Goal: Communication & Community: Participate in discussion

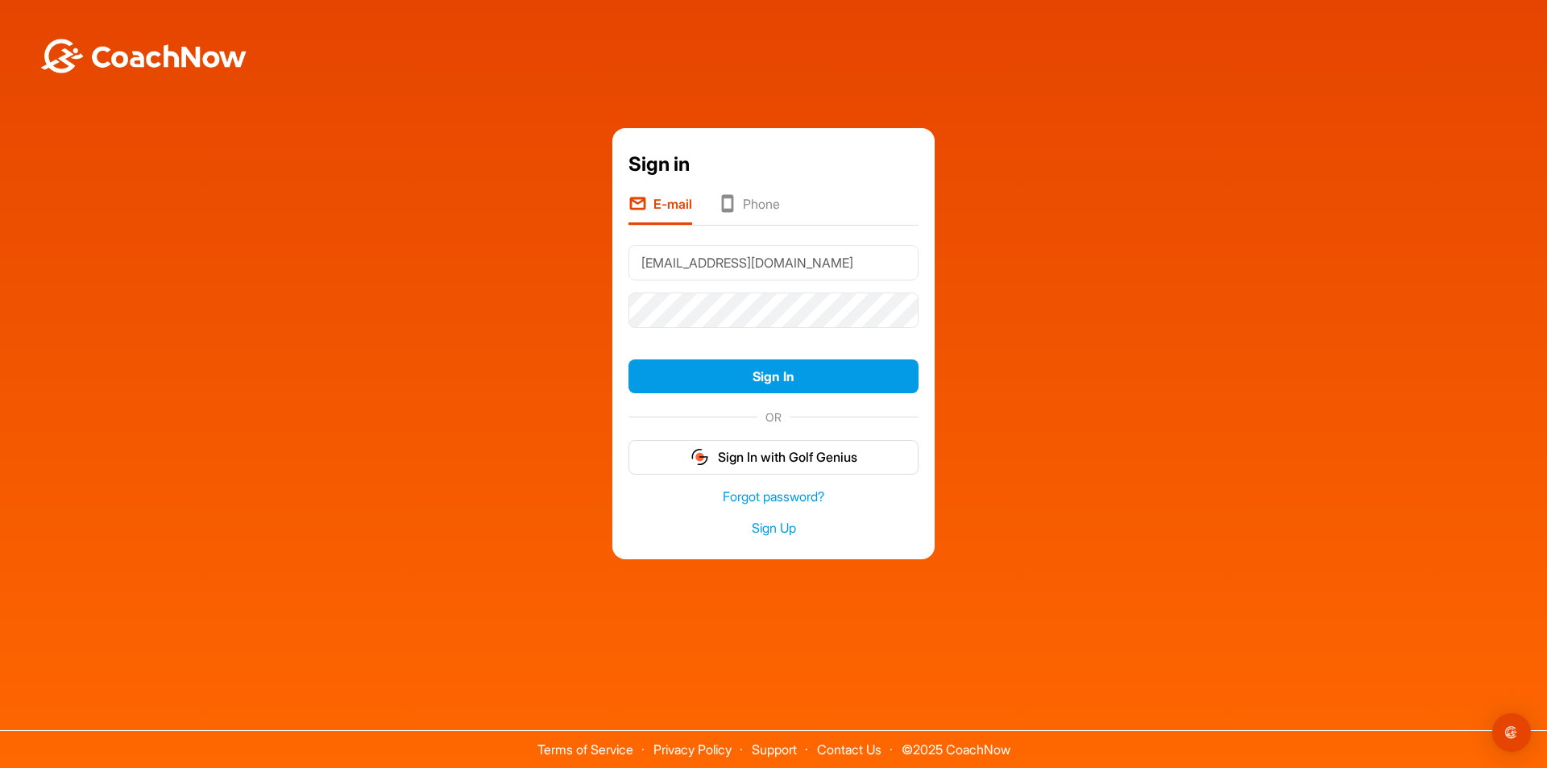
type input "[EMAIL_ADDRESS][DOMAIN_NAME]"
click at [822, 366] on button "Sign In" at bounding box center [773, 376] width 290 height 35
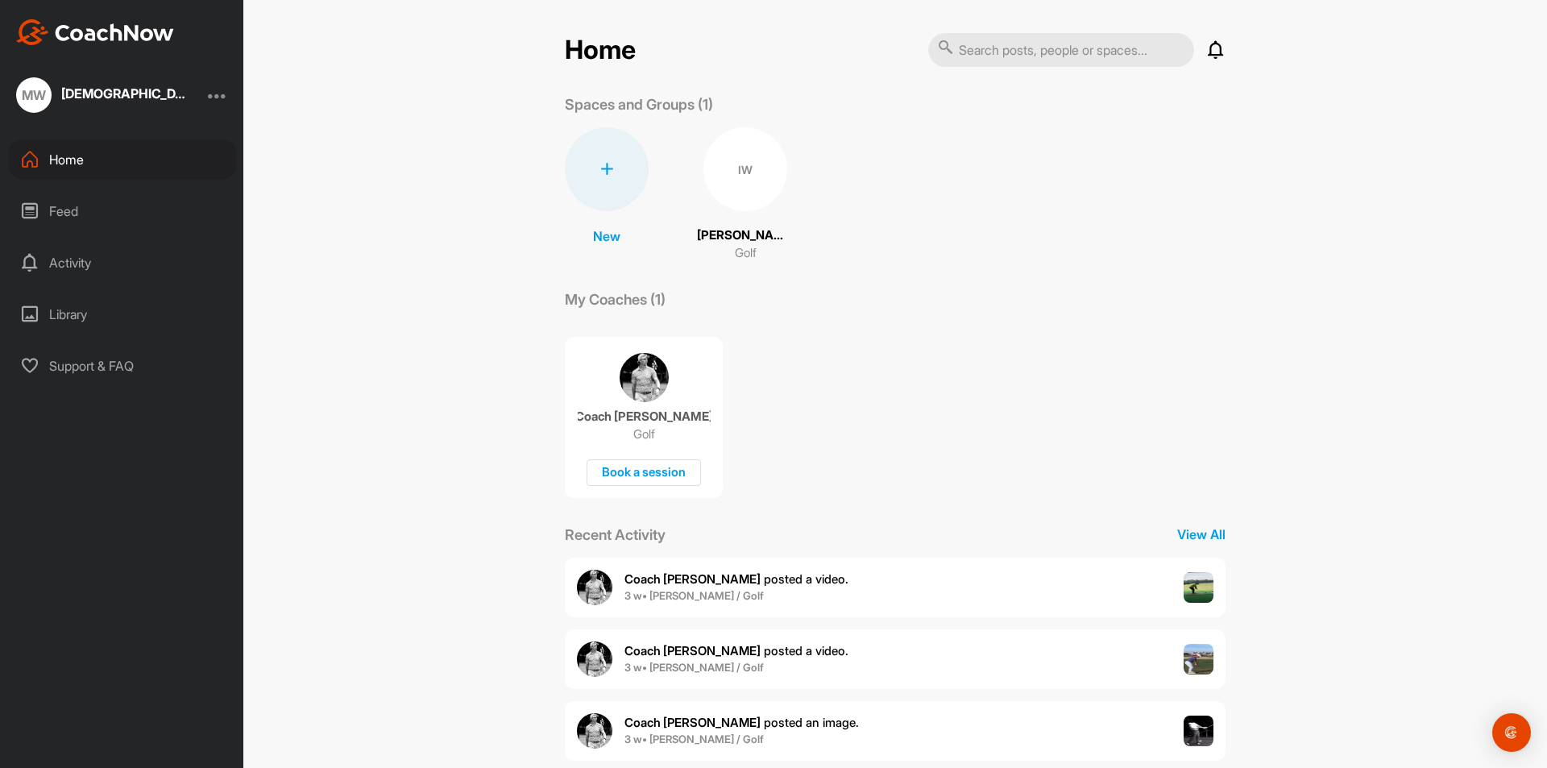
click at [81, 205] on div "Feed" at bounding box center [122, 211] width 227 height 40
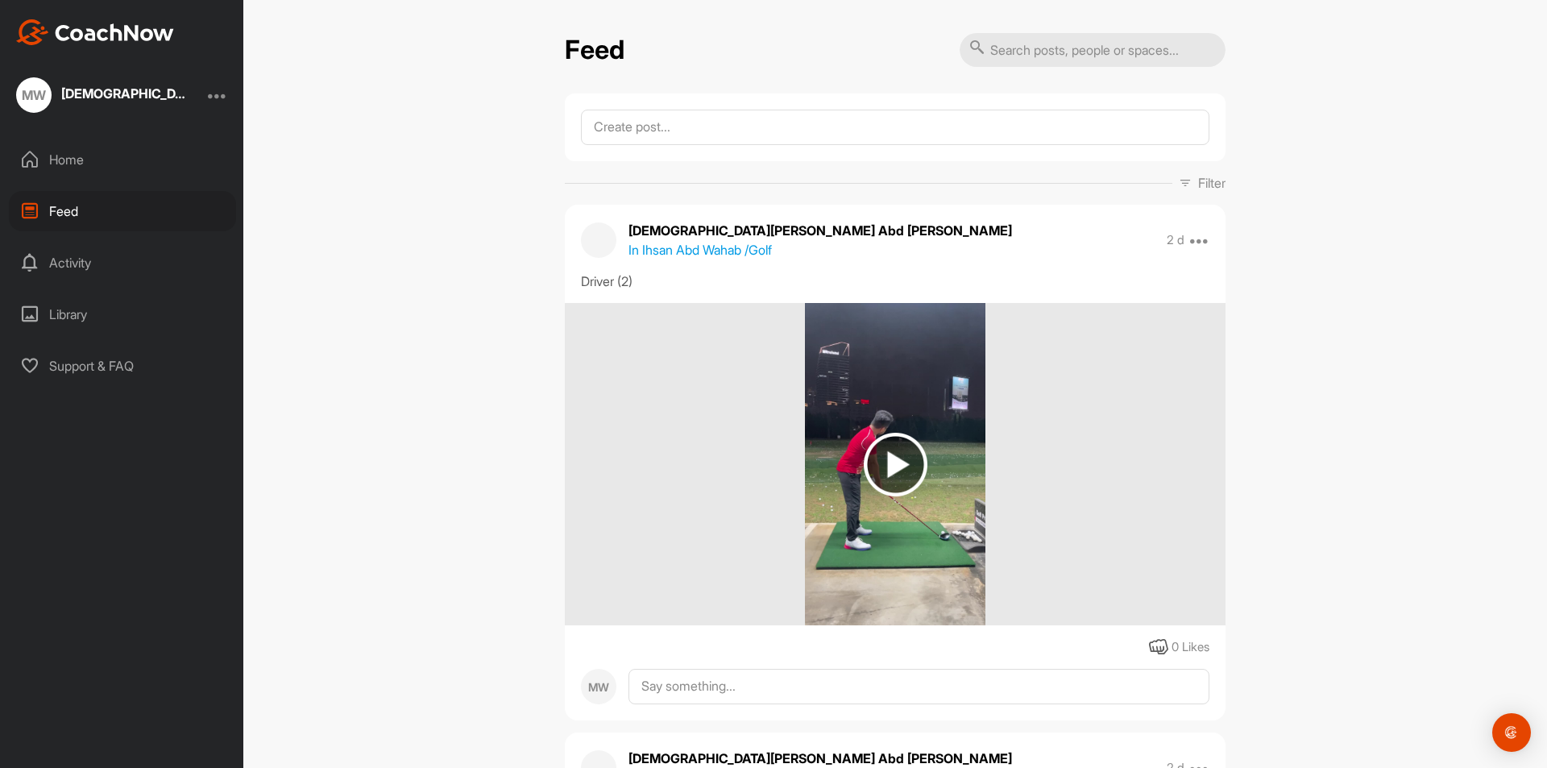
click at [876, 452] on img at bounding box center [895, 465] width 64 height 64
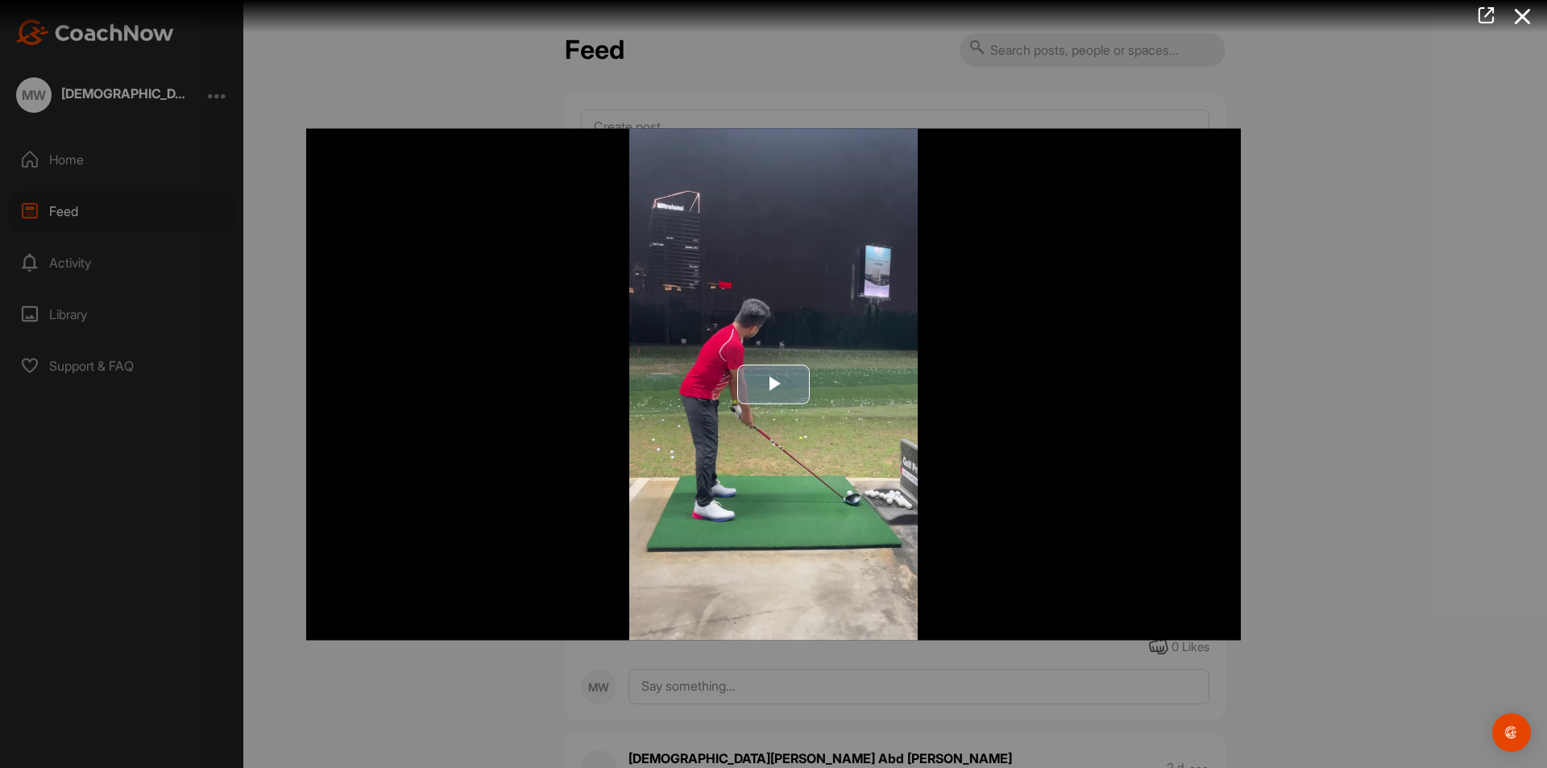
click at [773, 384] on span "Video Player" at bounding box center [773, 384] width 0 height 0
click at [1394, 172] on div at bounding box center [773, 384] width 1547 height 768
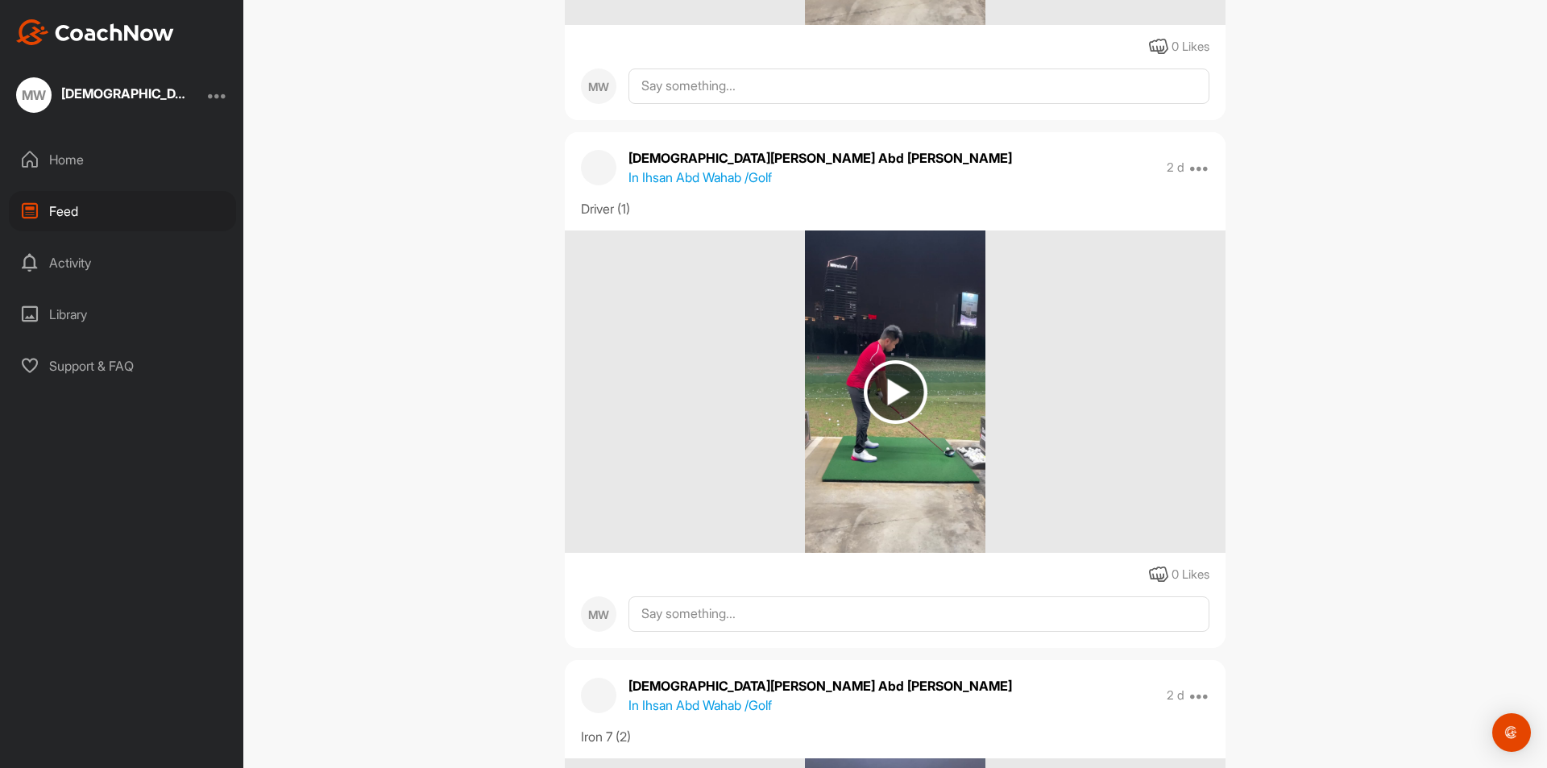
scroll to position [644, 0]
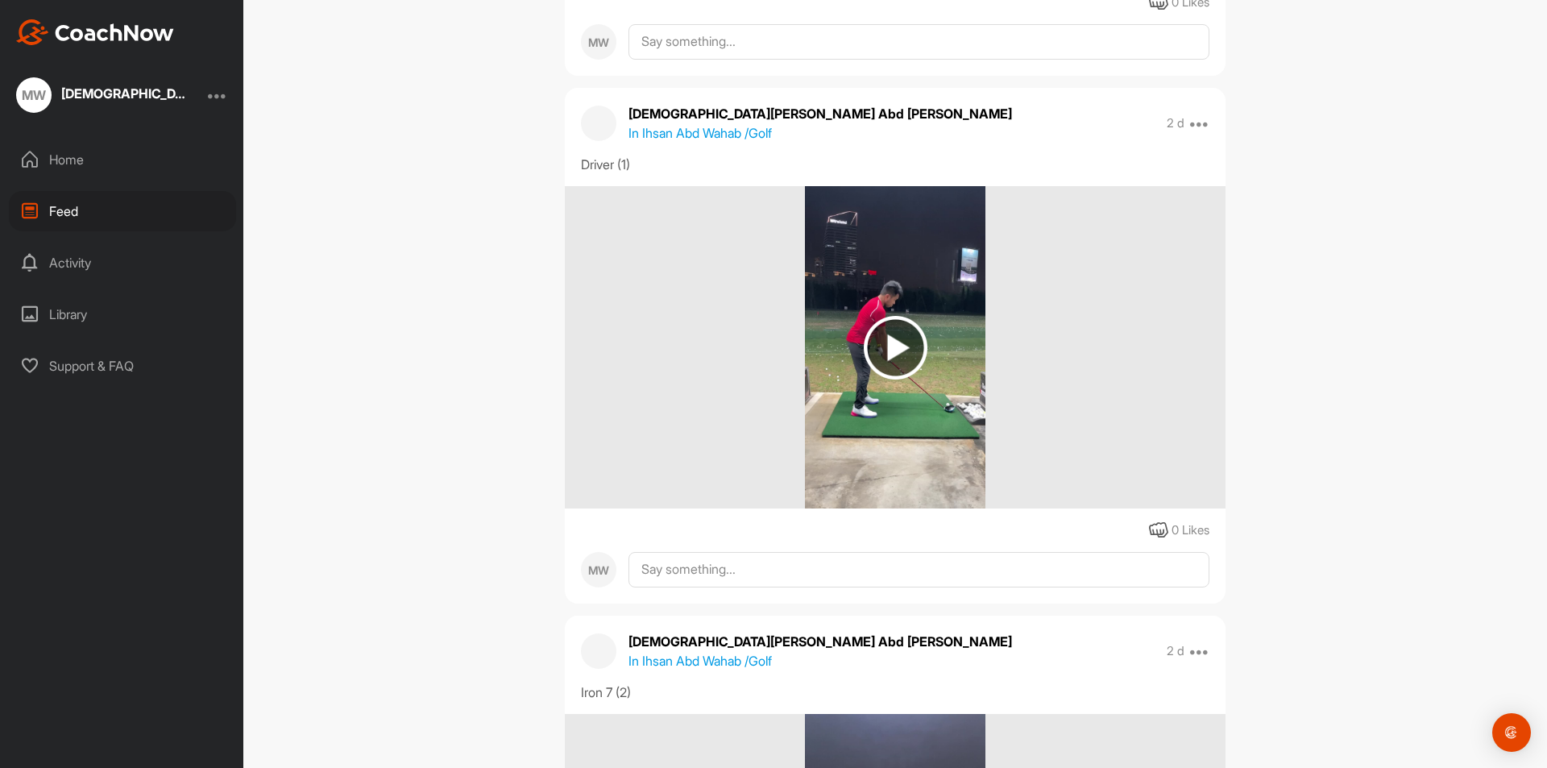
click at [884, 354] on img at bounding box center [895, 348] width 64 height 64
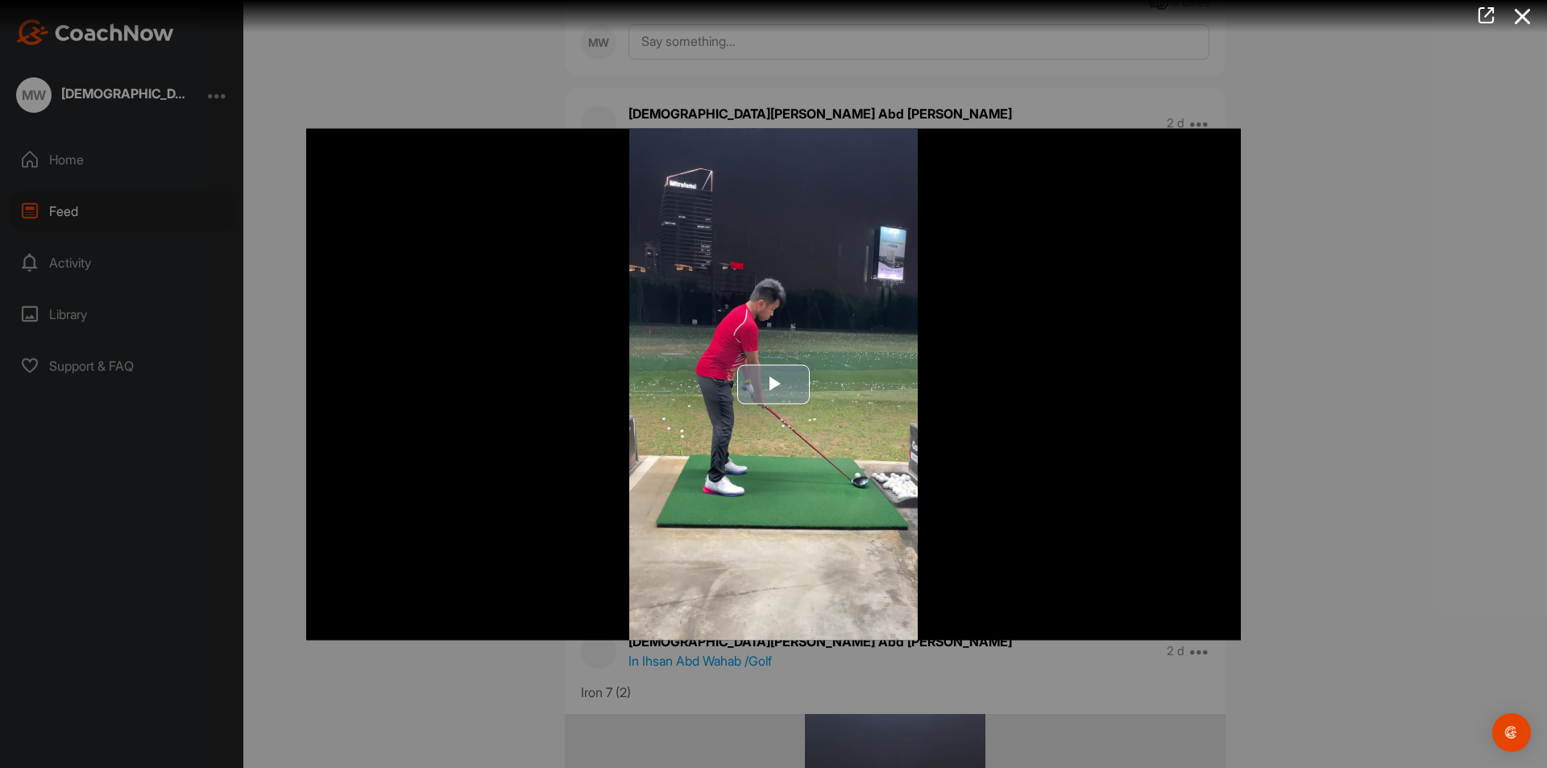
click at [773, 384] on span "Video Player" at bounding box center [773, 384] width 0 height 0
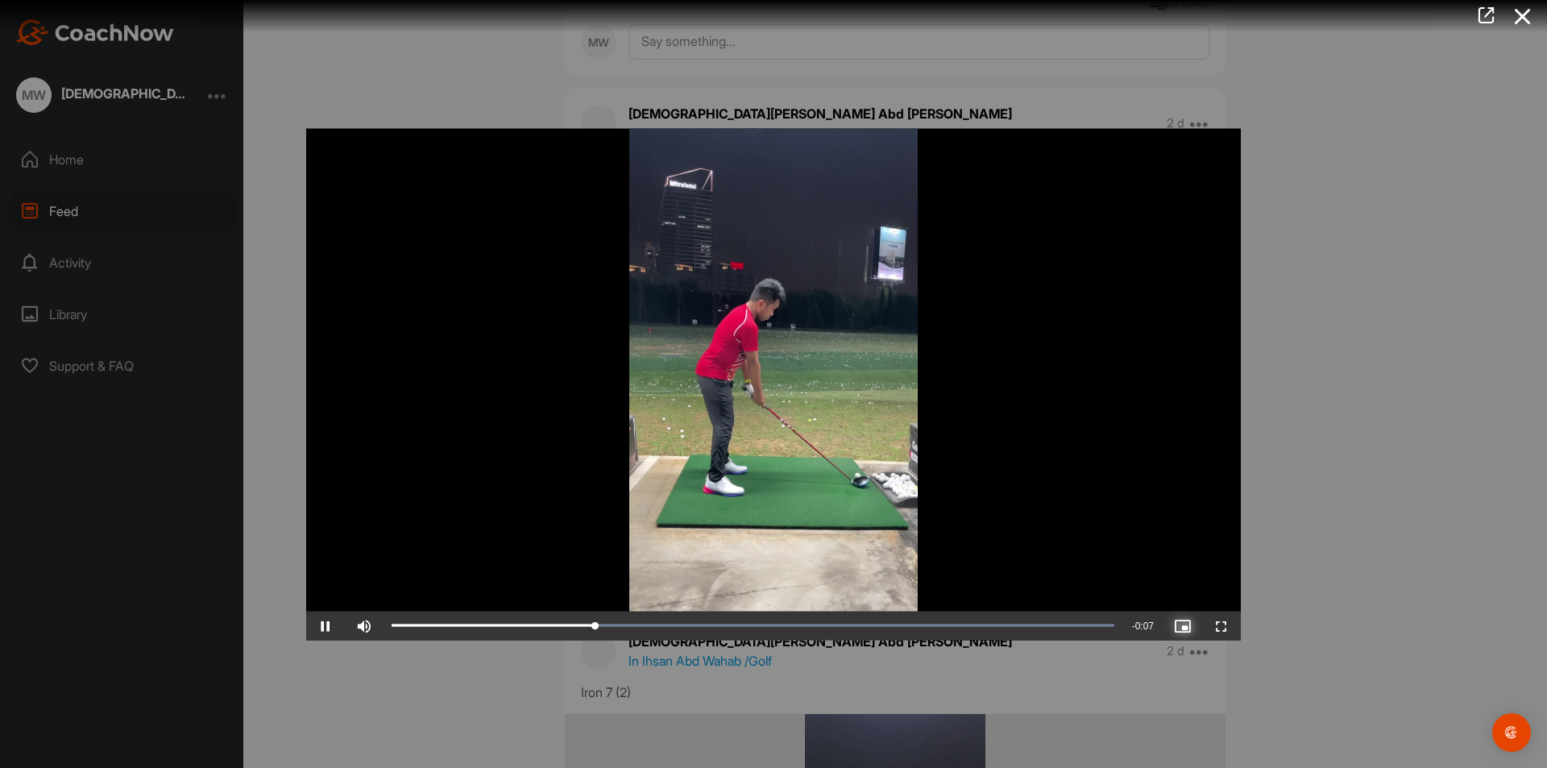
click at [1179, 625] on span "Video Player" at bounding box center [1182, 625] width 39 height 0
click at [1384, 236] on div at bounding box center [773, 384] width 1547 height 768
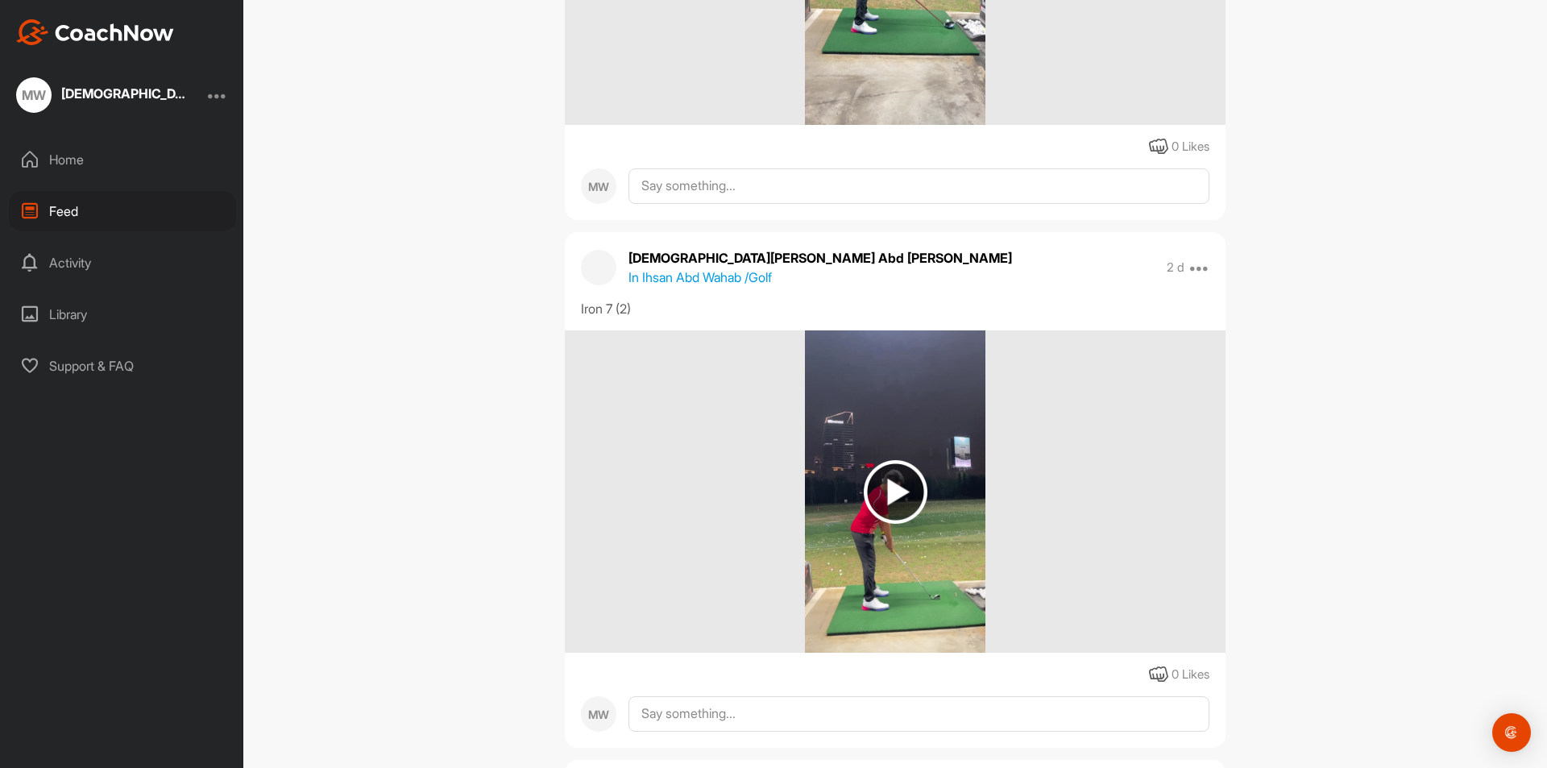
scroll to position [1128, 0]
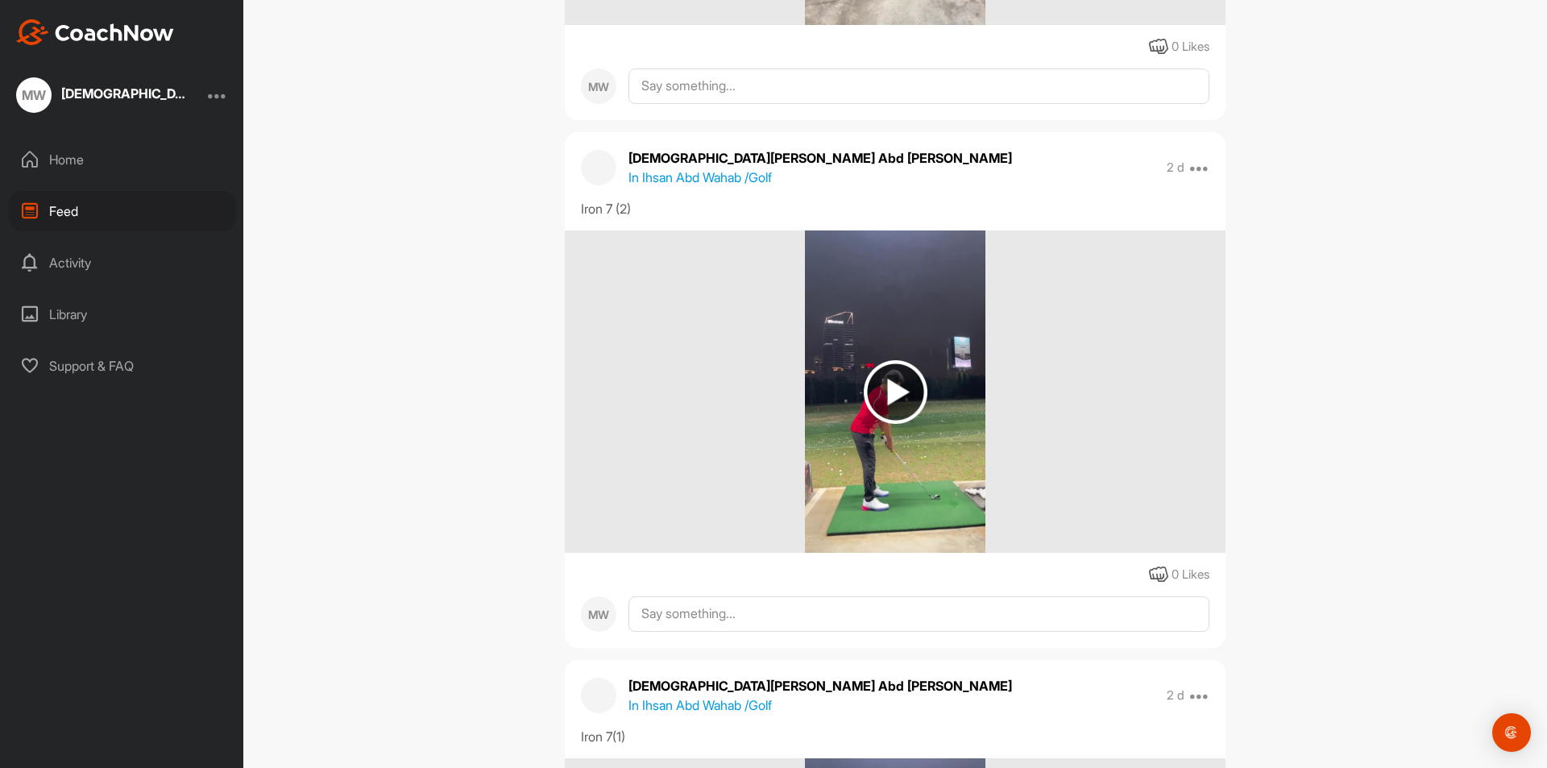
click at [890, 384] on img at bounding box center [895, 392] width 64 height 64
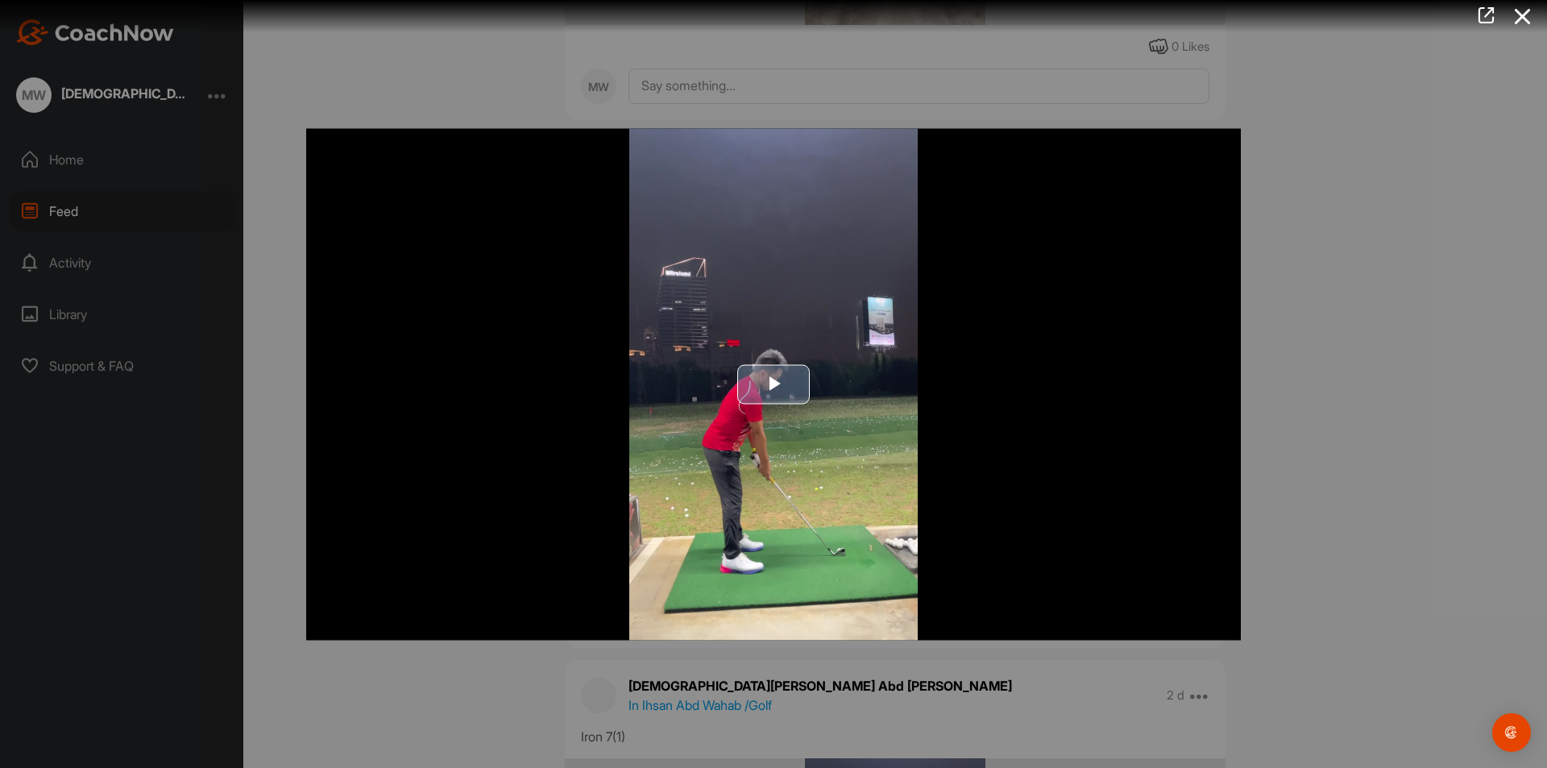
click at [773, 384] on span "Video Player" at bounding box center [773, 384] width 0 height 0
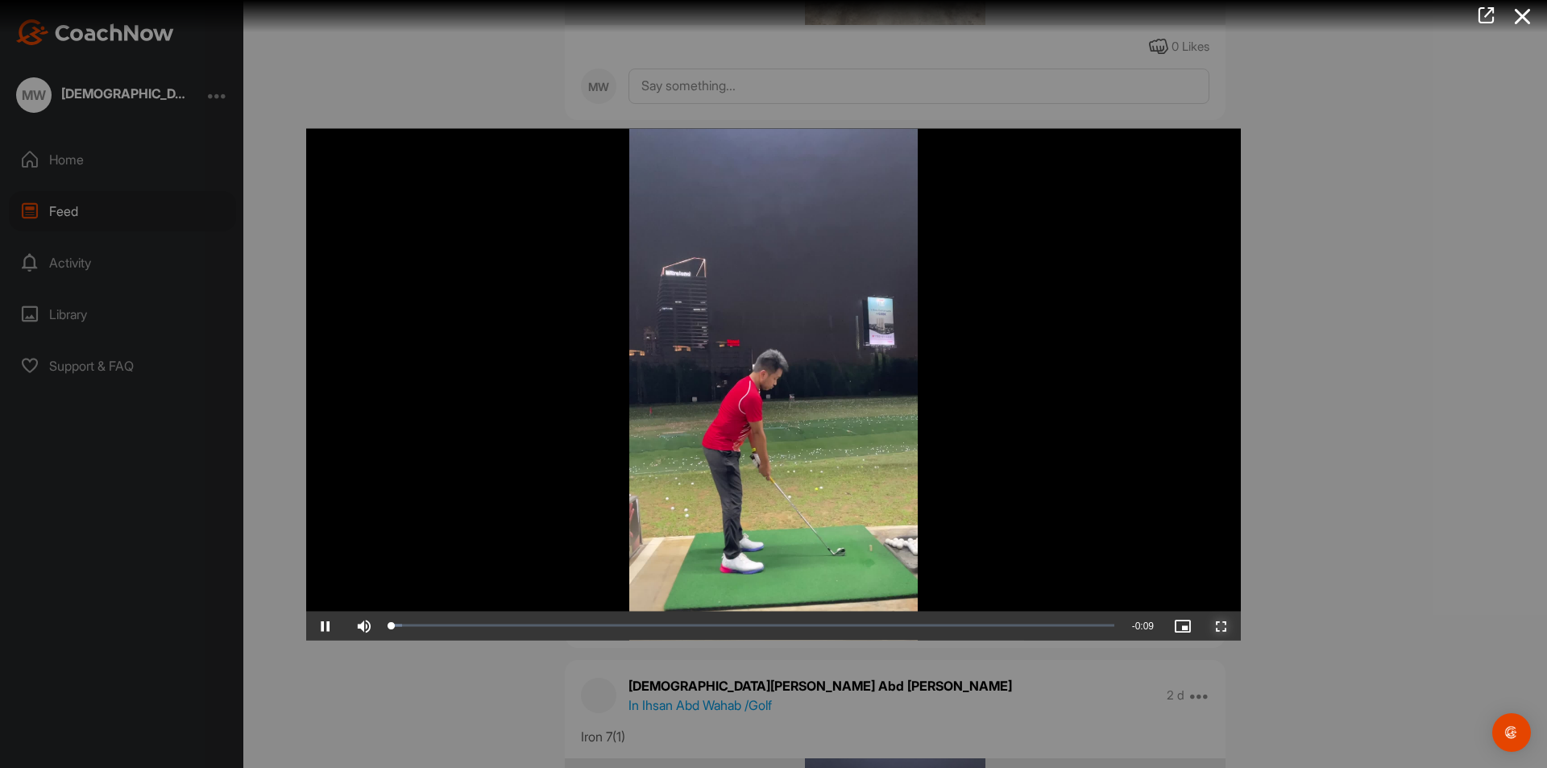
click at [1223, 625] on span "Video Player" at bounding box center [1221, 625] width 39 height 0
click at [1296, 286] on div at bounding box center [773, 384] width 1547 height 768
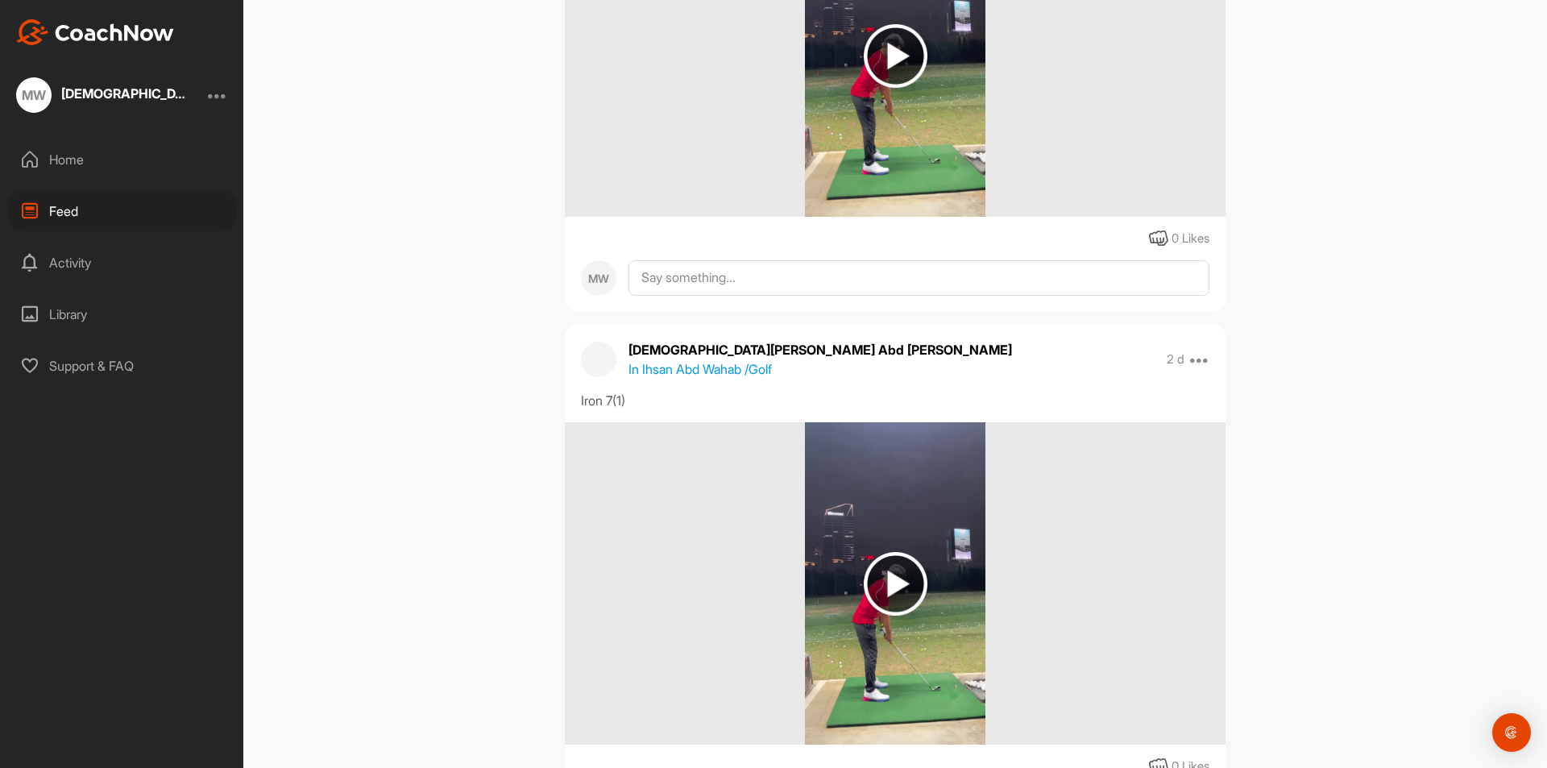
scroll to position [1611, 0]
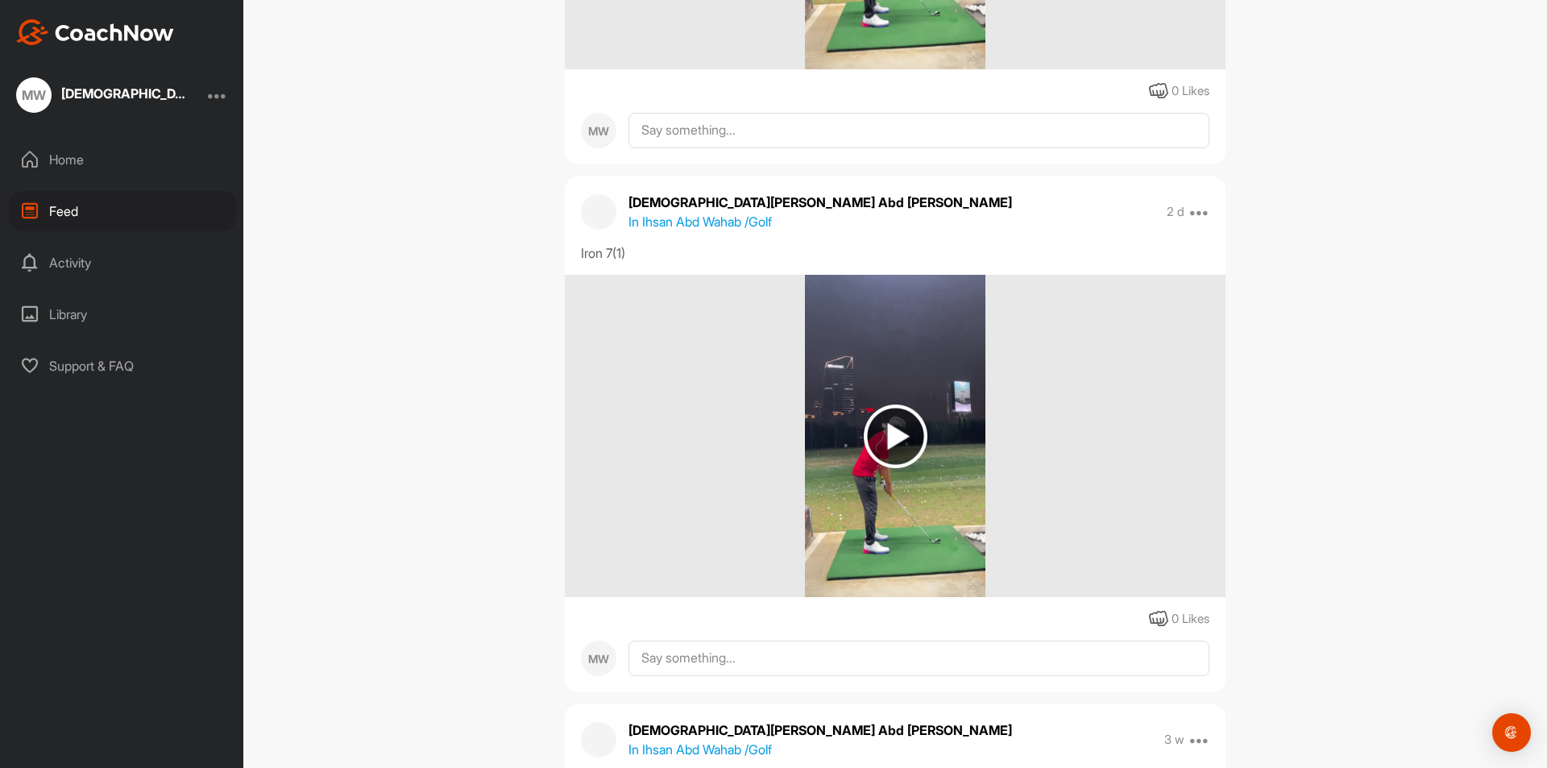
click at [903, 433] on img at bounding box center [895, 436] width 64 height 64
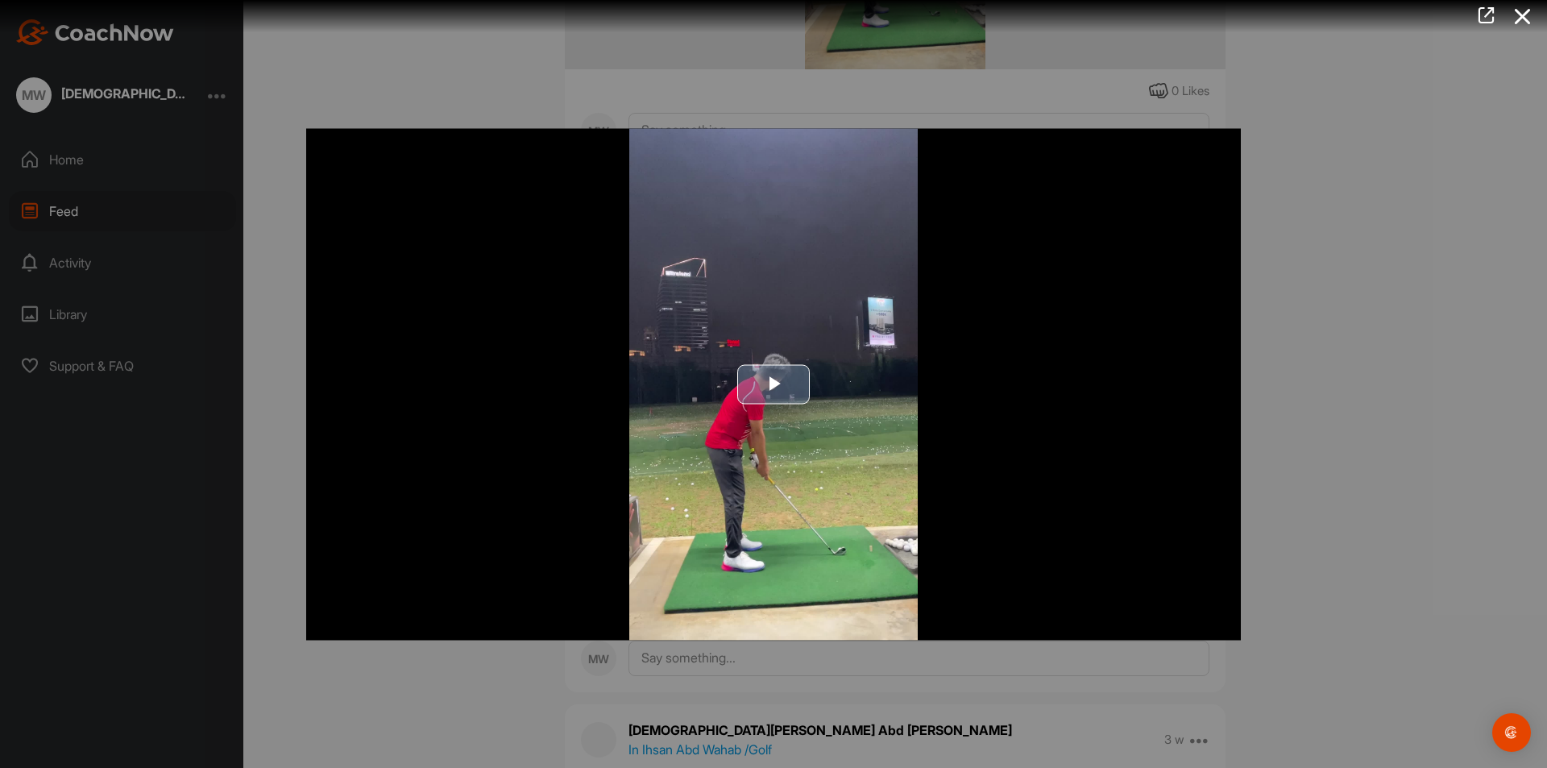
click at [773, 384] on span "Video Player" at bounding box center [773, 384] width 0 height 0
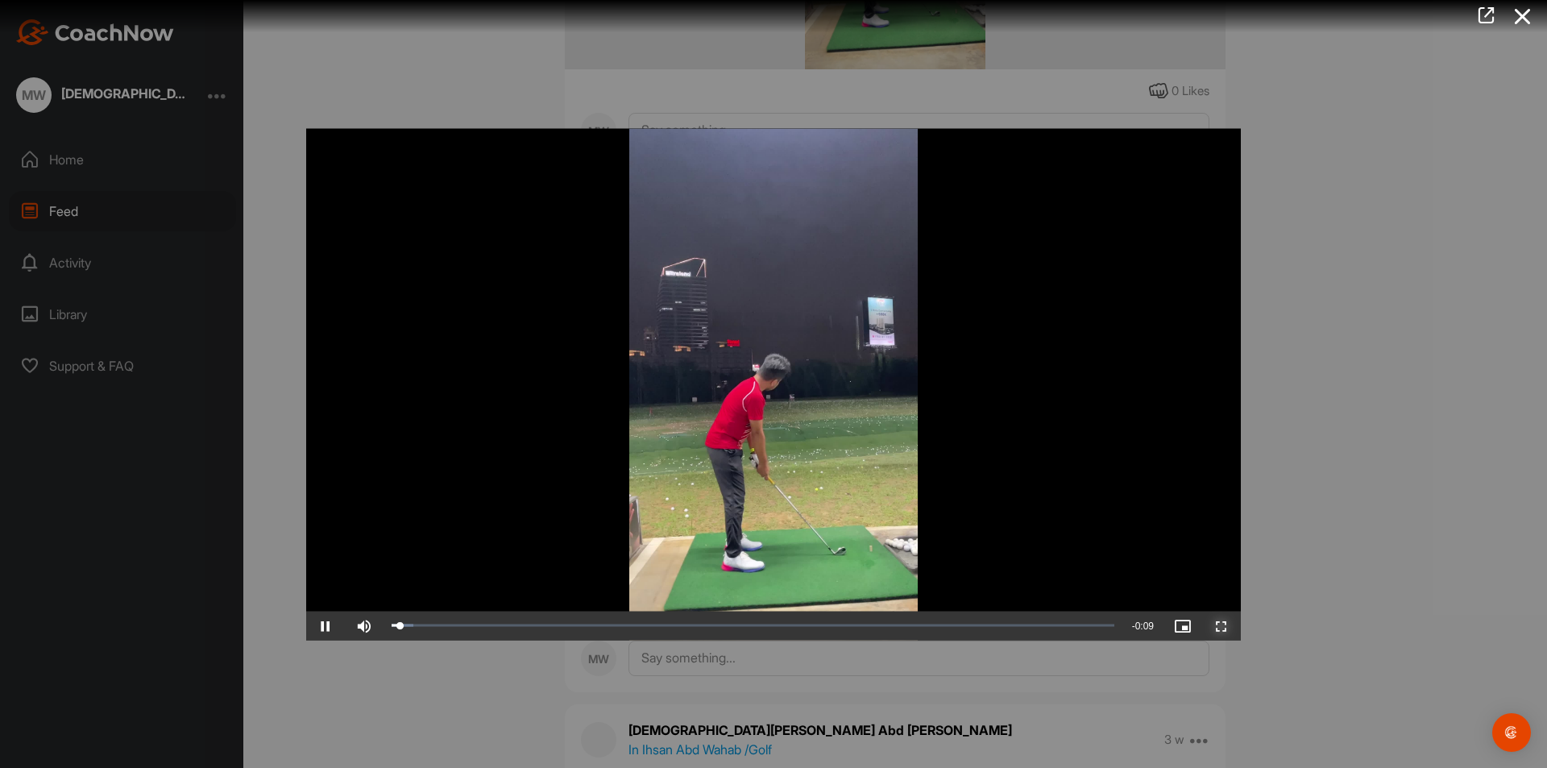
click at [1228, 625] on span "Video Player" at bounding box center [1221, 625] width 39 height 0
click at [1343, 201] on div at bounding box center [773, 384] width 1547 height 768
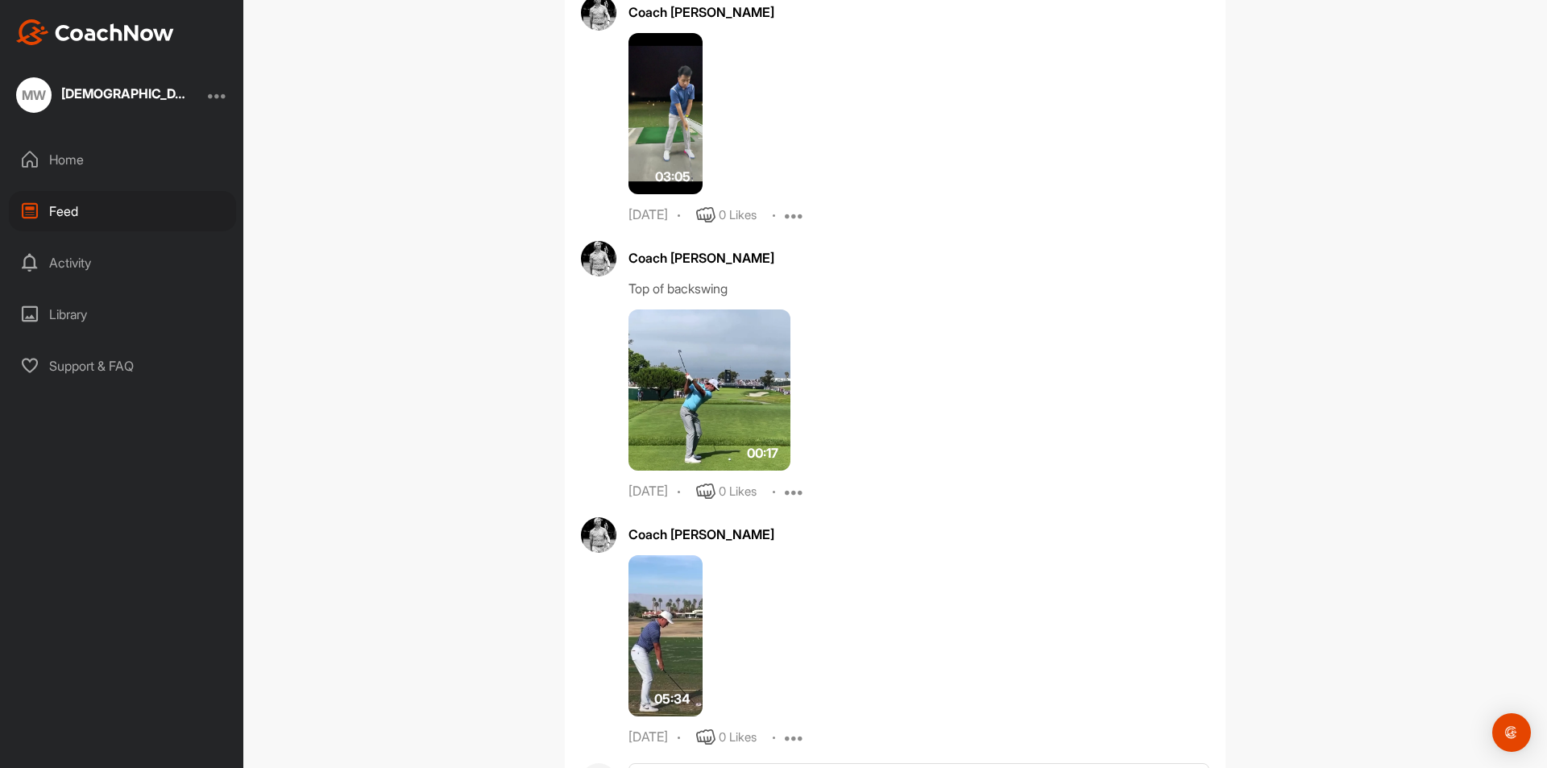
scroll to position [7088, 0]
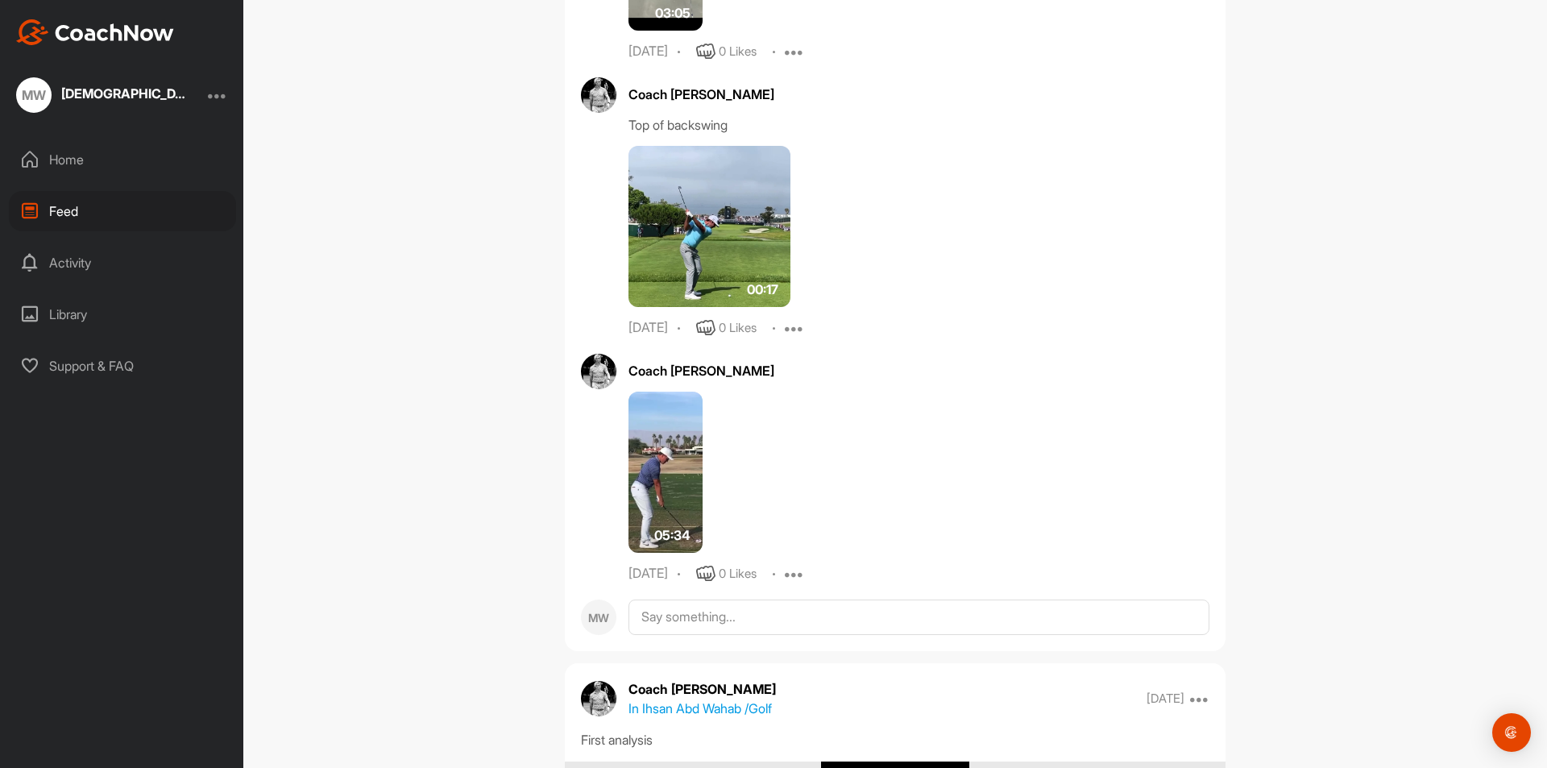
click at [712, 233] on img at bounding box center [709, 226] width 162 height 161
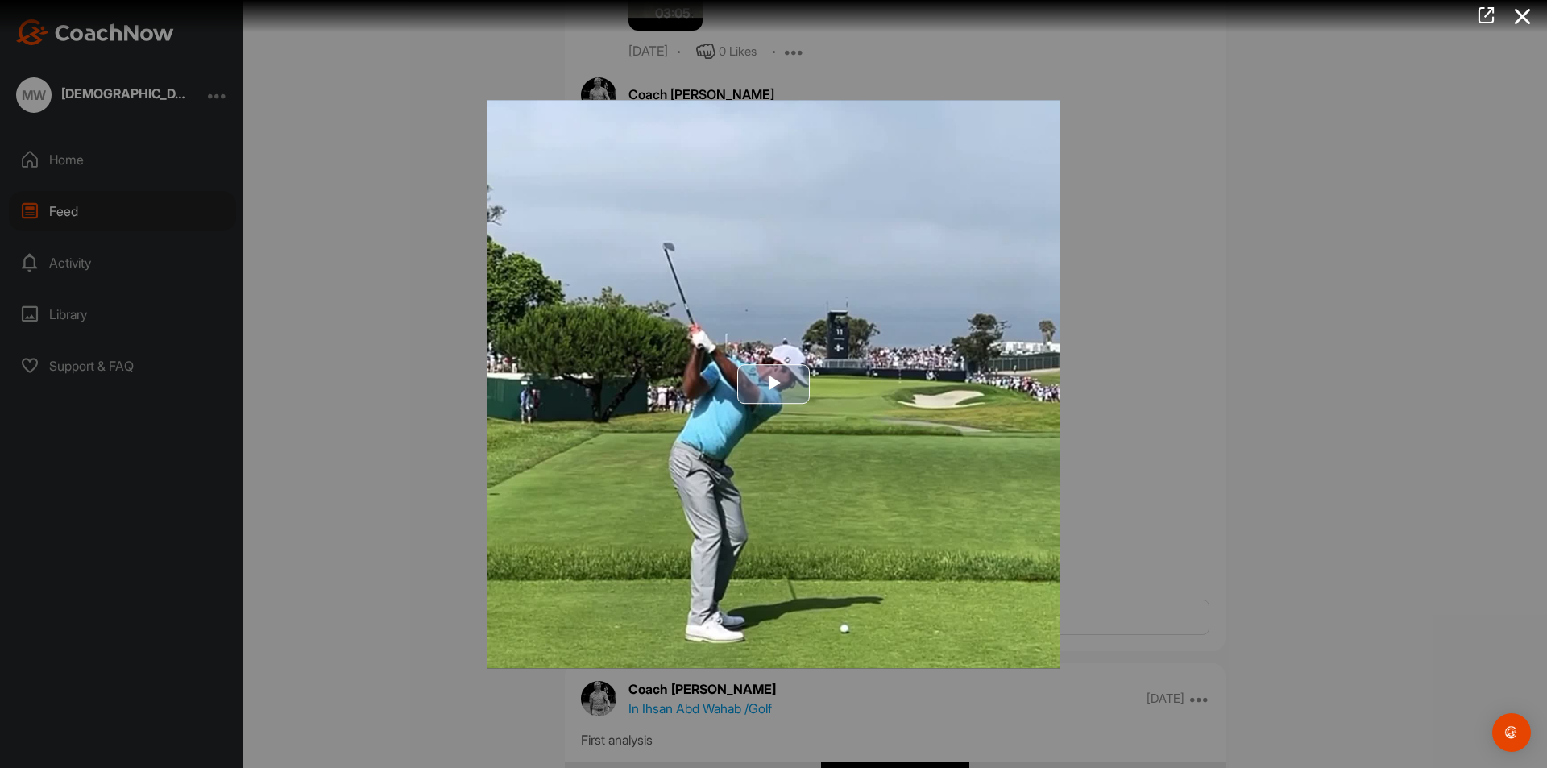
click at [773, 384] on span "Video Player" at bounding box center [773, 384] width 0 height 0
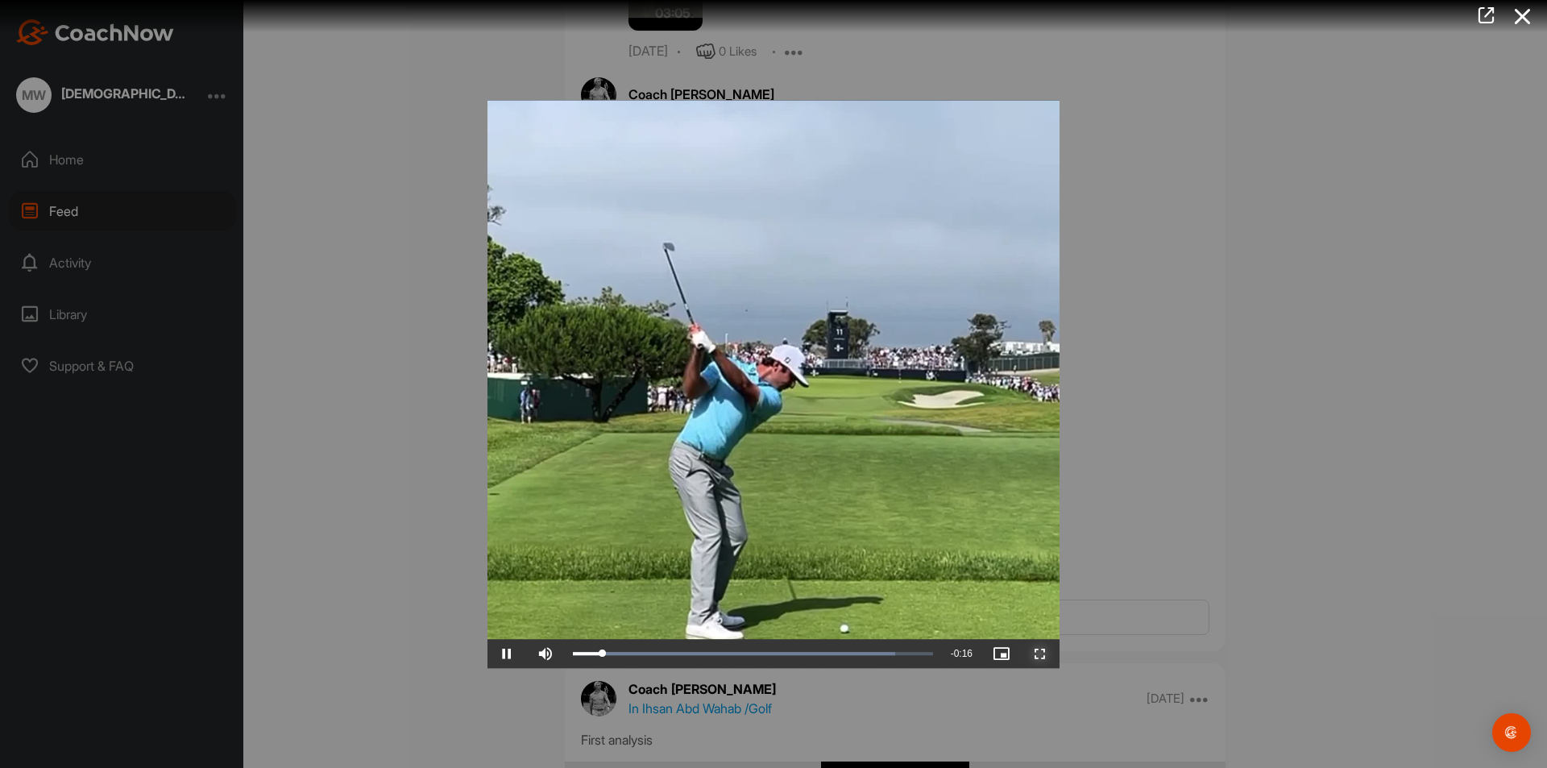
click at [1036, 653] on span "Video Player" at bounding box center [1040, 653] width 39 height 0
click at [1336, 250] on div at bounding box center [773, 384] width 1547 height 768
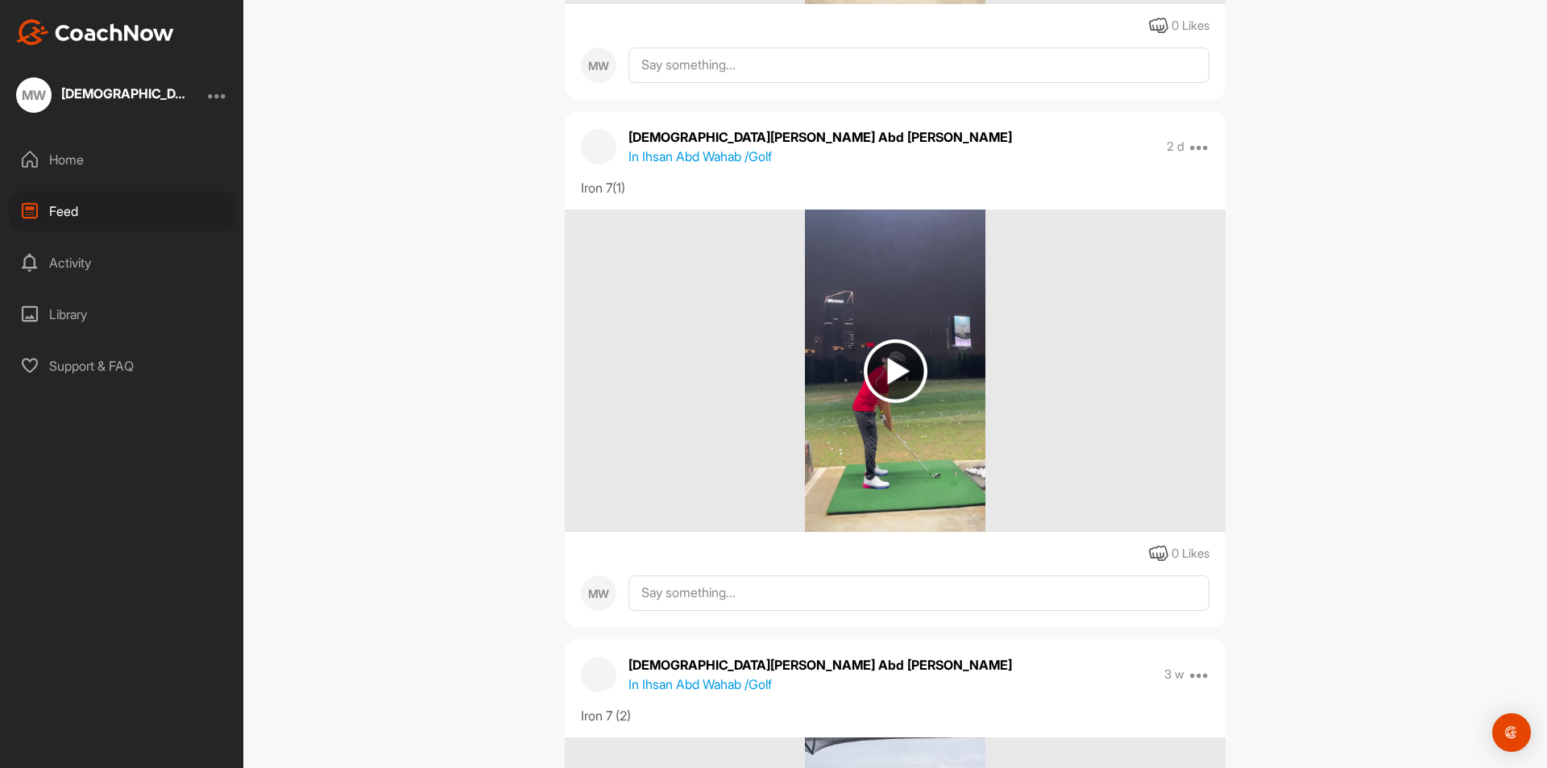
scroll to position [1933, 0]
